Goal: Find specific page/section: Find specific page/section

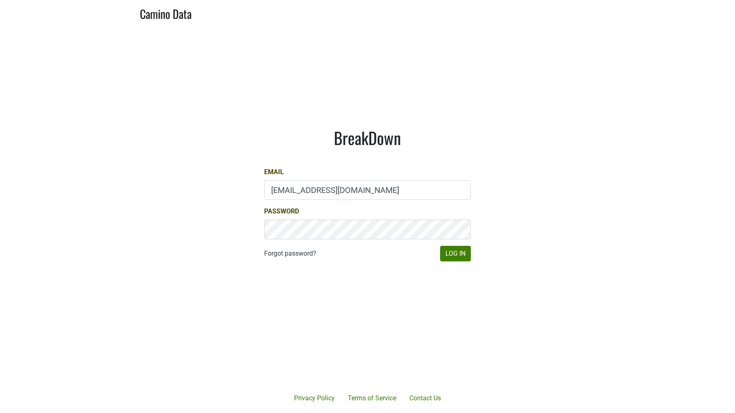
click at [287, 193] on input "gg@desolasmezcal.com" at bounding box center [367, 190] width 207 height 20
type input "dave@caminodata.com"
click at [461, 259] on button "Log In" at bounding box center [455, 254] width 31 height 16
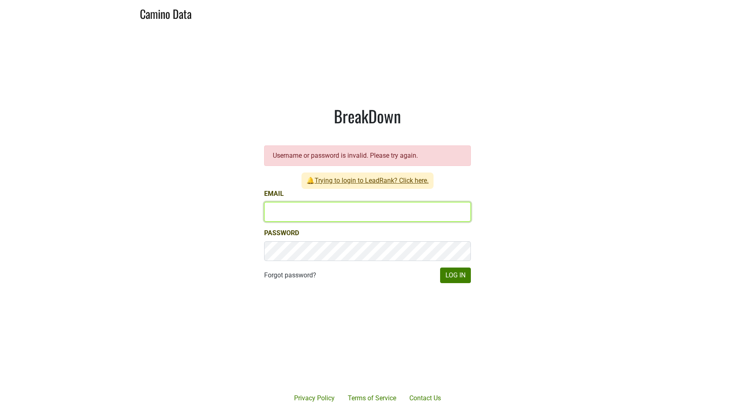
type input "gg@desolasmezcal.com"
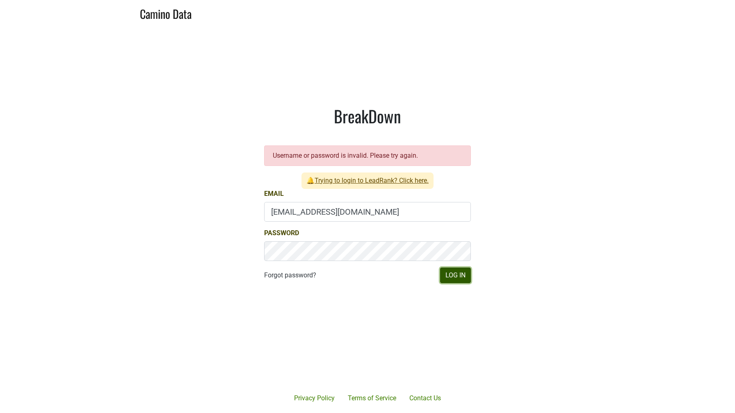
click at [458, 281] on button "Log In" at bounding box center [455, 276] width 31 height 16
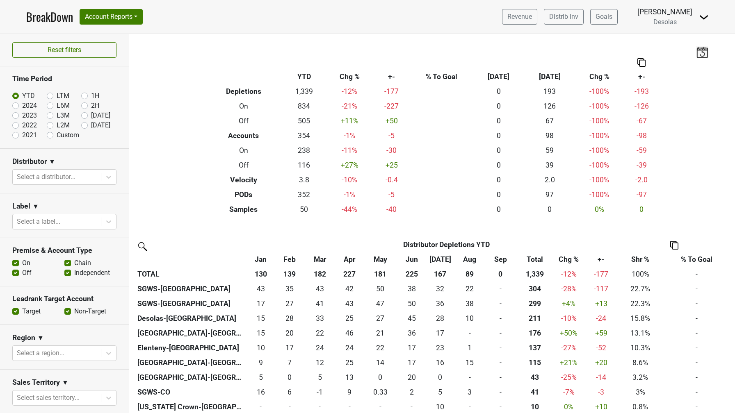
click at [705, 14] on img at bounding box center [703, 17] width 10 height 10
click at [676, 44] on link "Open Leadrank" at bounding box center [675, 46] width 65 height 13
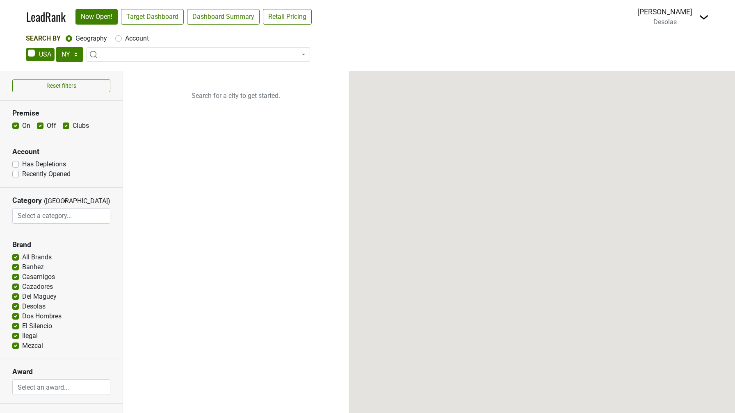
select select "NY"
select select
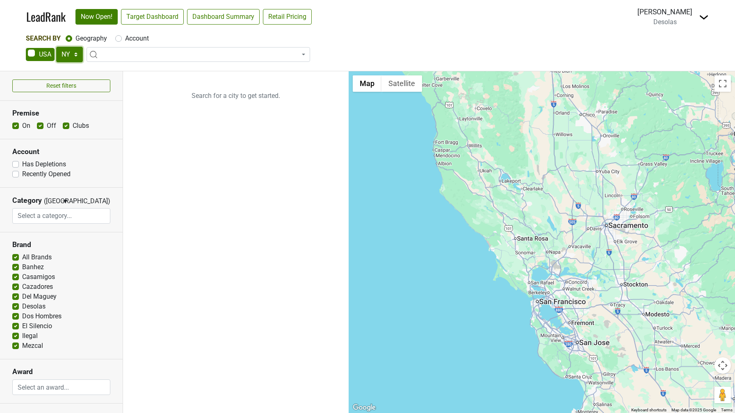
click at [68, 52] on select "AK AL AR AZ CA CO CT DC DE FL [GEOGRAPHIC_DATA] HI IA ID IL IN KS [GEOGRAPHIC_D…" at bounding box center [69, 55] width 27 height 16
select select "CA"
click at [56, 47] on select "AK AL AR AZ CA CO CT DC DE FL [GEOGRAPHIC_DATA] HI IA ID IL IN KS [GEOGRAPHIC_D…" at bounding box center [69, 55] width 27 height 16
click at [125, 41] on label "Account" at bounding box center [137, 39] width 24 height 10
click at [120, 41] on input "Account" at bounding box center [118, 38] width 7 height 8
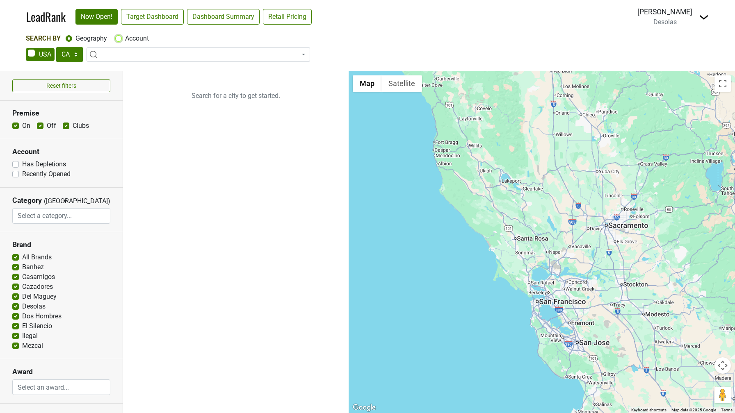
radio input "true"
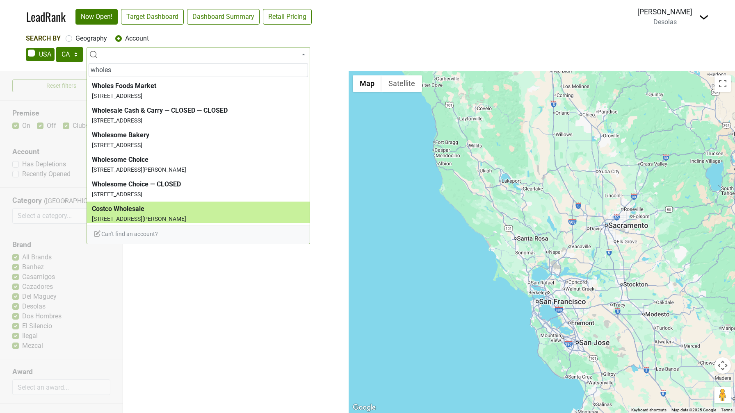
type input "wholes"
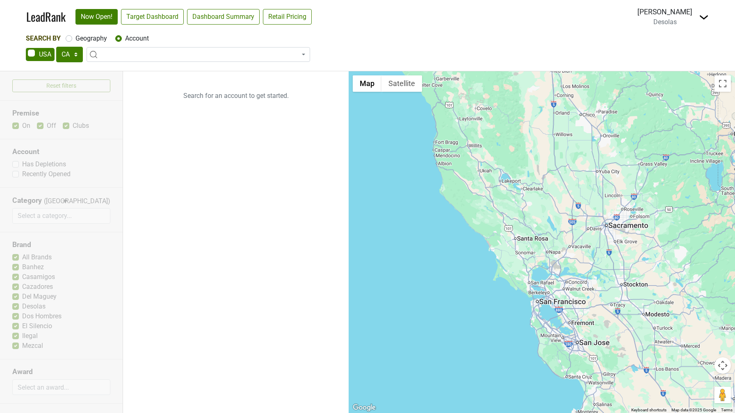
click at [418, 56] on div "AK AL AR AZ CA CO CT DC DE FL [GEOGRAPHIC_DATA] HI IA ID IL IN KS [GEOGRAPHIC_D…" at bounding box center [367, 55] width 683 height 17
